Goal: Obtain resource: Obtain resource

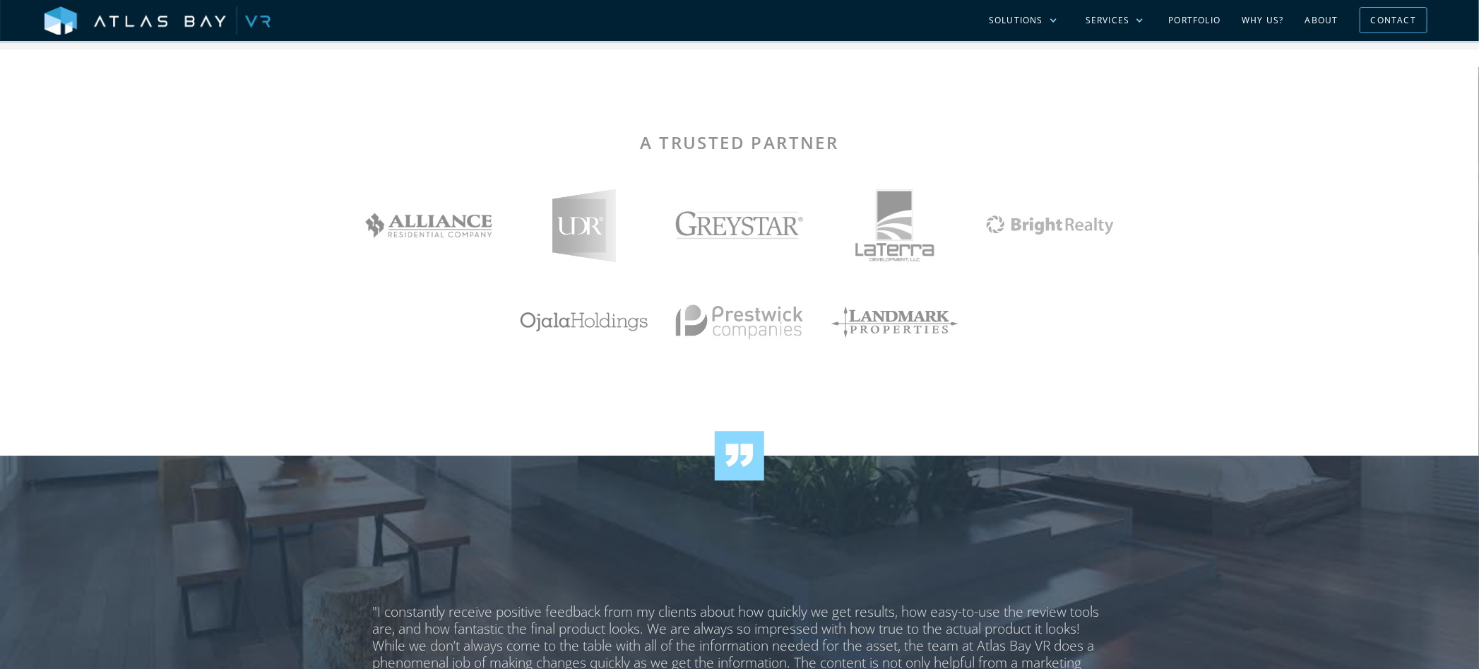
scroll to position [2401, 0]
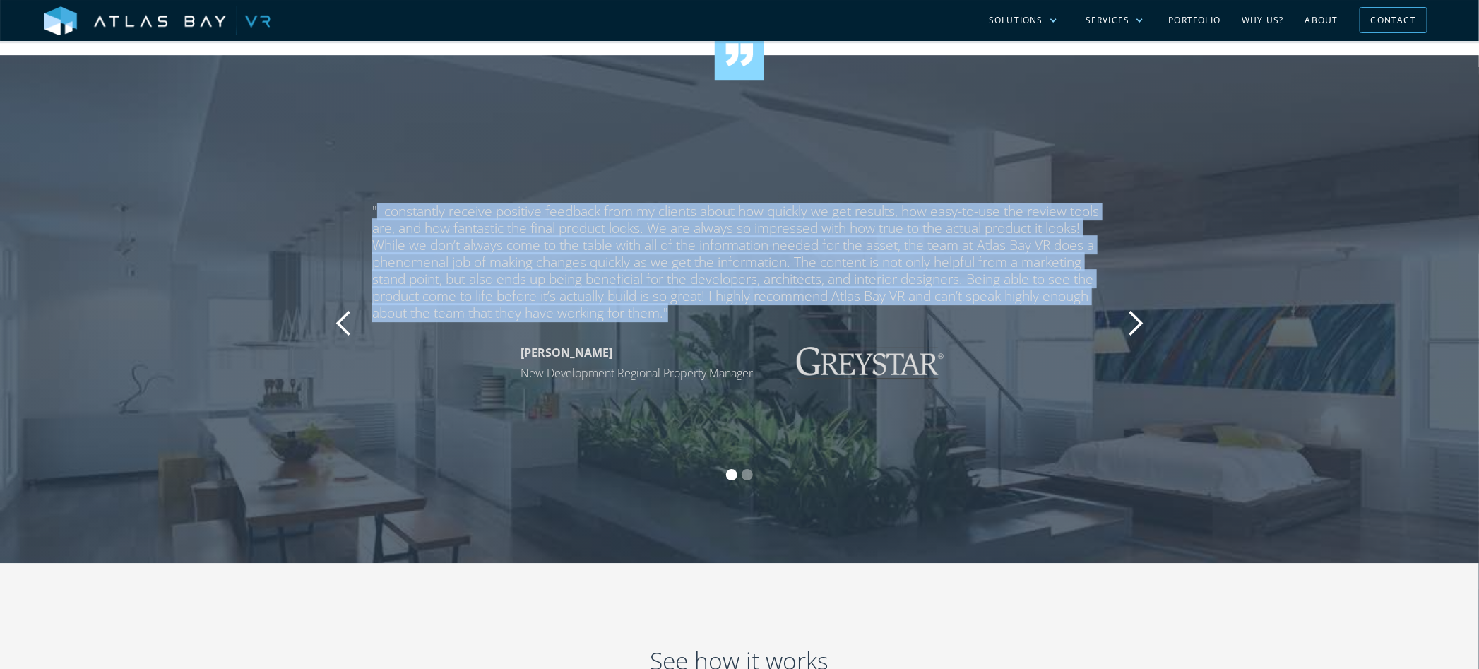
drag, startPoint x: 376, startPoint y: 210, endPoint x: 689, endPoint y: 315, distance: 330.7
click at [689, 315] on div ""I constantly receive positive feedback from my clients about how quickly we ge…" at bounding box center [739, 262] width 734 height 119
copy div "I constantly receive positive feedback from my clients about how quickly we get…"
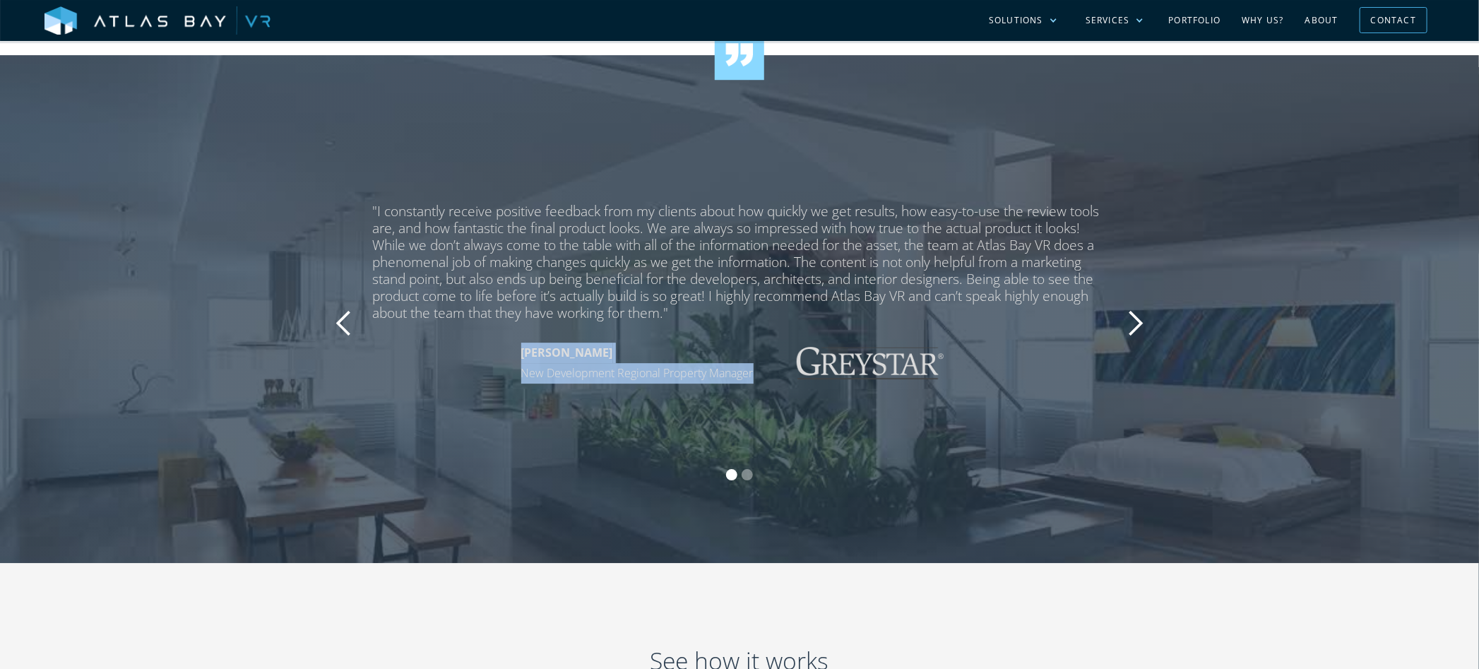
drag, startPoint x: 521, startPoint y: 357, endPoint x: 760, endPoint y: 382, distance: 240.0
click at [760, 382] on div "[PERSON_NAME] New Development Regional Property Manager" at bounding box center [739, 362] width 734 height 41
copy p "[PERSON_NAME] New Development Regional Property Manager"
click at [1133, 328] on div "next slide" at bounding box center [1135, 323] width 28 height 28
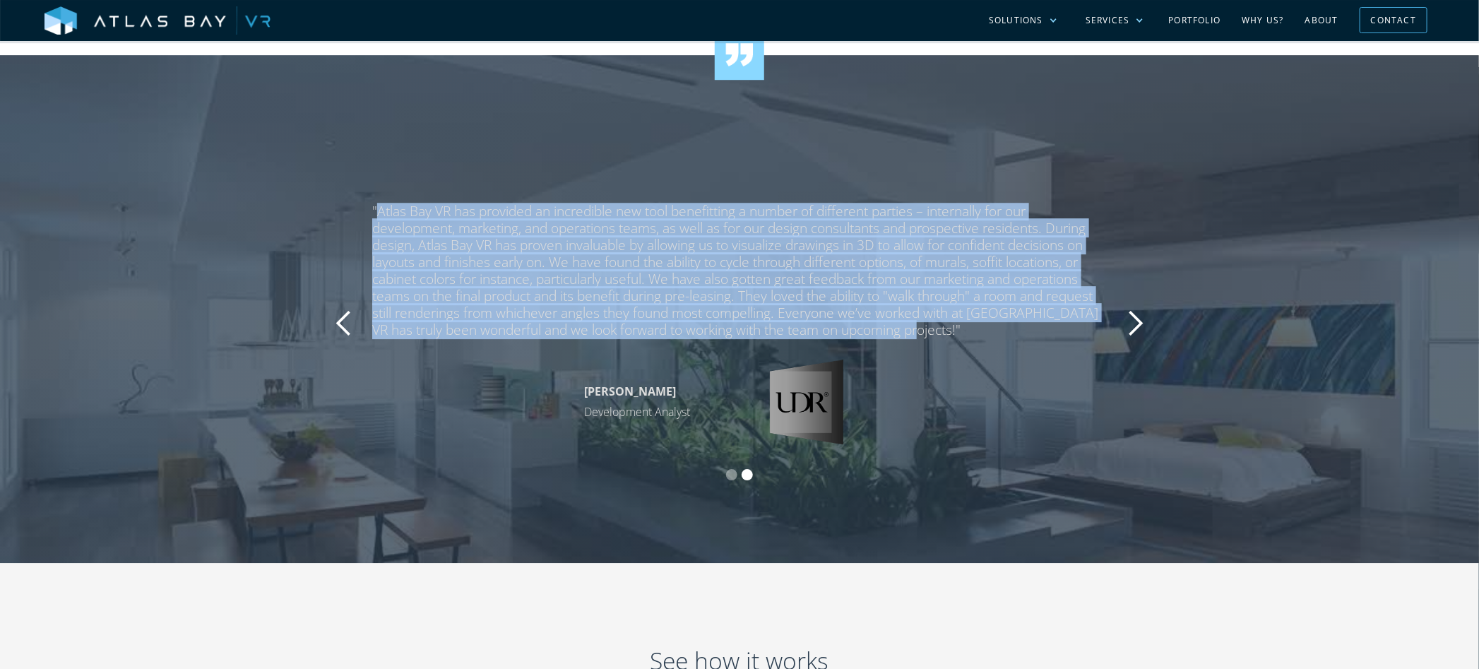
drag, startPoint x: 376, startPoint y: 215, endPoint x: 912, endPoint y: 330, distance: 548.3
click at [912, 330] on div ""Atlas Bay VR has provided an incredible new tool benefitting a number of diffe…" at bounding box center [739, 271] width 734 height 136
copy div "Atlas Bay VR has provided an incredible new tool benefitting a number of differ…"
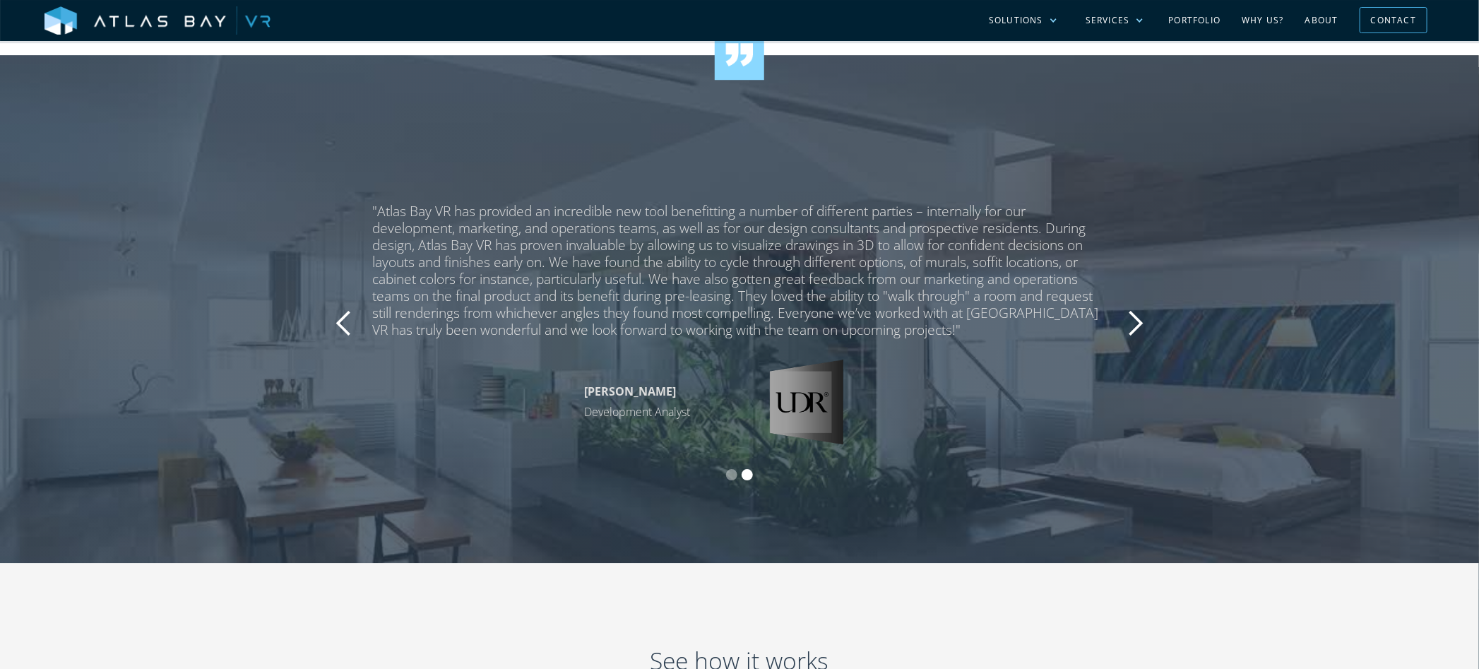
click at [592, 422] on p "[PERSON_NAME] Development Analyst" at bounding box center [637, 401] width 106 height 41
drag, startPoint x: 578, startPoint y: 393, endPoint x: 706, endPoint y: 393, distance: 128.5
click at [706, 393] on div "[PERSON_NAME] Development Analyst" at bounding box center [739, 401] width 734 height 85
copy strong "[PERSON_NAME]"
